Goal: Task Accomplishment & Management: Use online tool/utility

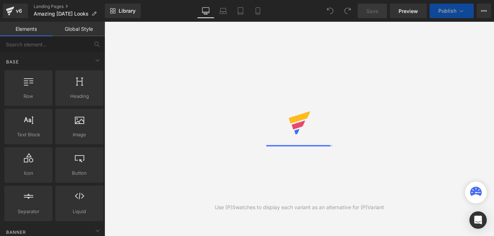
click at [332, 123] on div at bounding box center [299, 128] width 67 height 35
click at [24, 53] on div "Base Row rows, columns, layouts, div Heading headings, titles, h1,h2,h3,h4,h5,h…" at bounding box center [54, 137] width 102 height 170
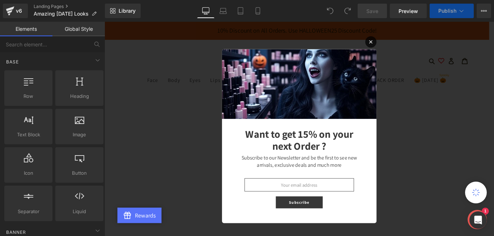
click at [400, 48] on button "Close popup" at bounding box center [404, 44] width 13 height 13
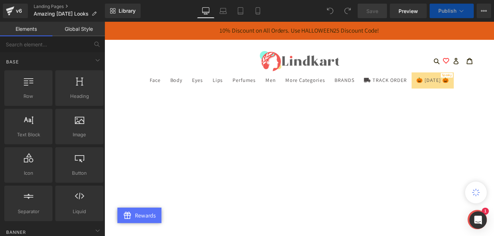
click at [455, 91] on span "🎃 [DATE] 🎃" at bounding box center [473, 88] width 37 height 8
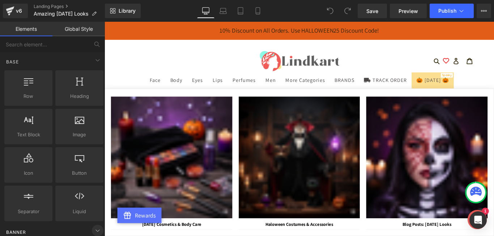
click at [97, 230] on icon at bounding box center [97, 230] width 9 height 9
click at [77, 26] on link "Global Style" at bounding box center [78, 29] width 52 height 14
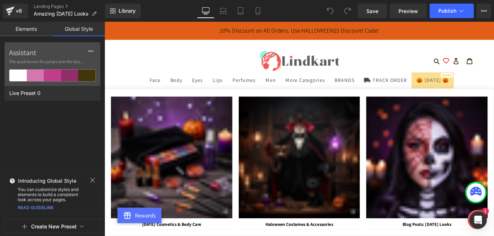
click at [39, 31] on link "Elements" at bounding box center [26, 29] width 52 height 14
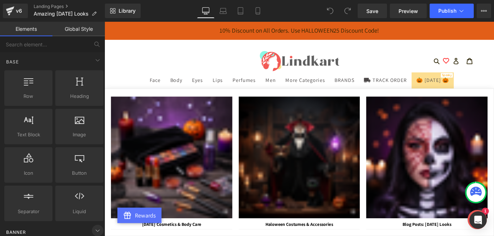
click at [95, 233] on icon at bounding box center [97, 230] width 9 height 9
click at [225, 14] on icon at bounding box center [223, 10] width 7 height 7
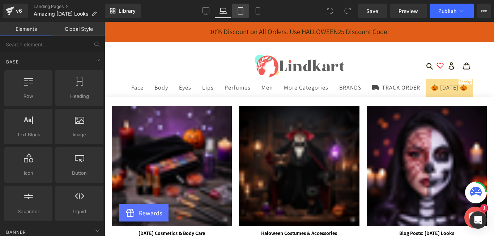
click at [238, 12] on icon at bounding box center [240, 10] width 7 height 7
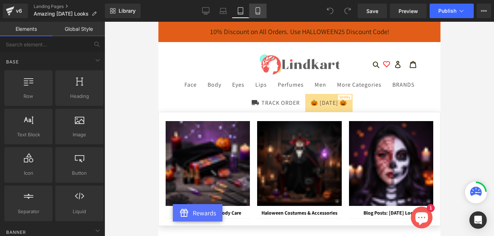
click at [254, 12] on link "Mobile" at bounding box center [257, 11] width 17 height 14
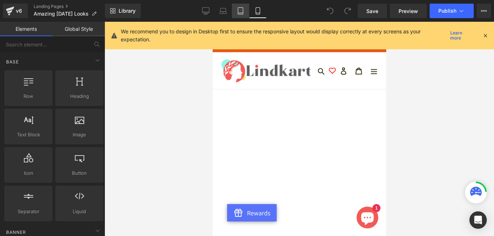
click at [248, 14] on link "Tablet" at bounding box center [240, 11] width 17 height 14
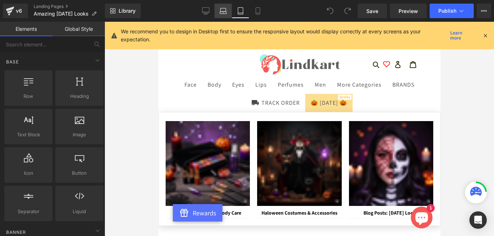
click at [227, 14] on icon at bounding box center [223, 10] width 7 height 7
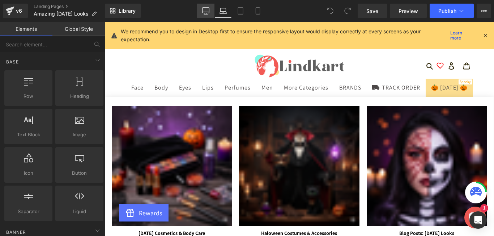
click at [211, 14] on link "Desktop" at bounding box center [205, 11] width 17 height 14
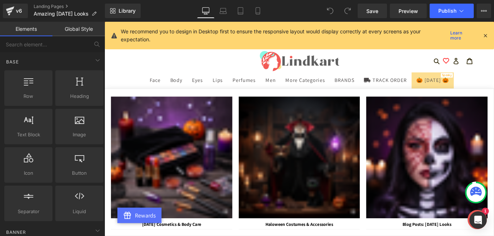
click at [60, 25] on link "Global Style" at bounding box center [78, 29] width 52 height 14
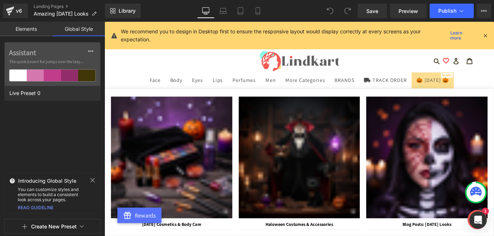
click at [30, 29] on link "Elements" at bounding box center [26, 29] width 52 height 14
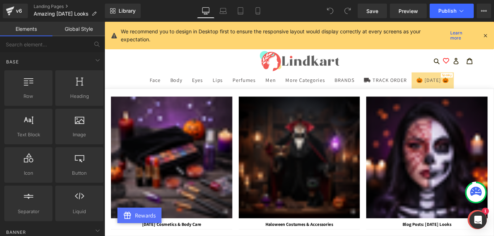
drag, startPoint x: 104, startPoint y: 89, endPoint x: 103, endPoint y: 104, distance: 15.2
click at [94, 233] on icon at bounding box center [97, 230] width 9 height 9
click at [485, 34] on icon at bounding box center [485, 35] width 7 height 7
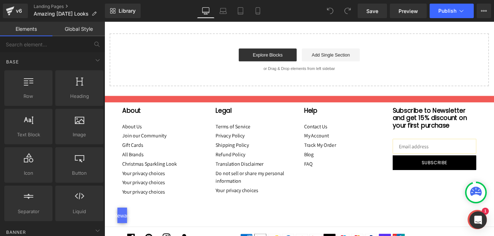
scroll to position [726, 0]
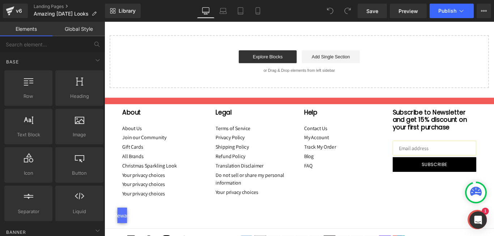
click at [74, 30] on link "Global Style" at bounding box center [78, 29] width 52 height 14
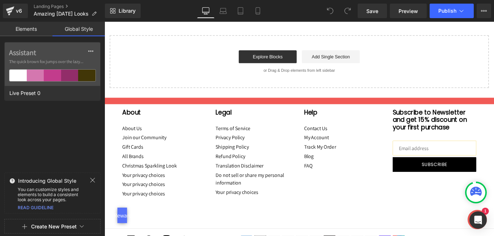
click at [18, 29] on link "Elements" at bounding box center [26, 29] width 52 height 14
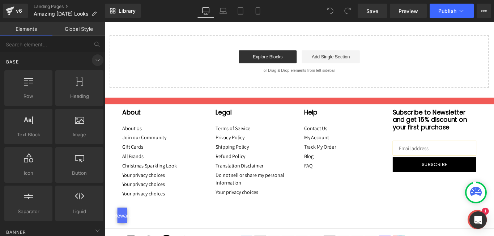
click at [95, 64] on icon at bounding box center [97, 60] width 9 height 9
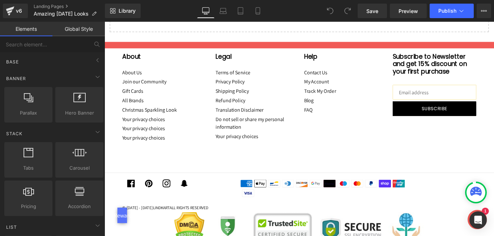
scroll to position [820, 0]
